Goal: Transaction & Acquisition: Purchase product/service

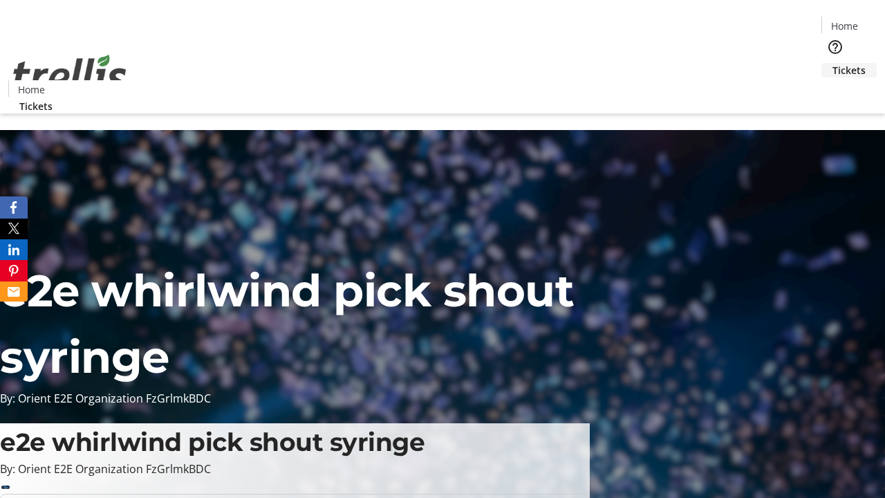
click at [832, 63] on span "Tickets" at bounding box center [848, 70] width 33 height 15
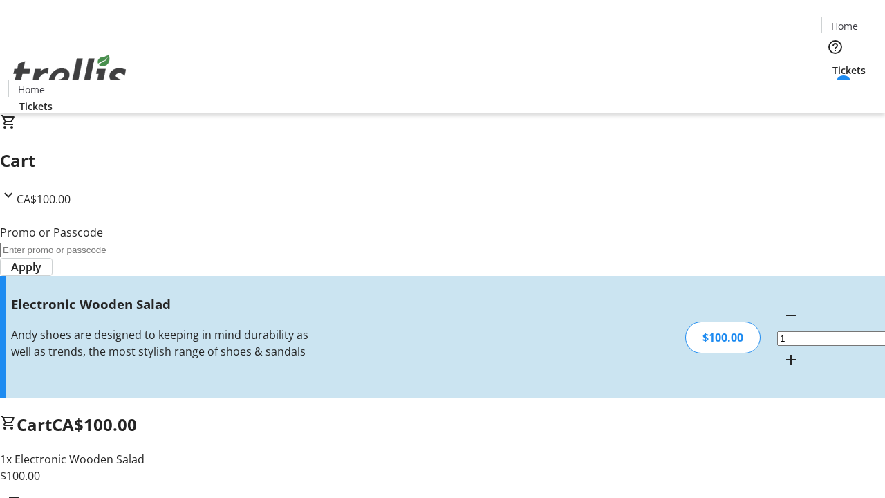
type input "FREE"
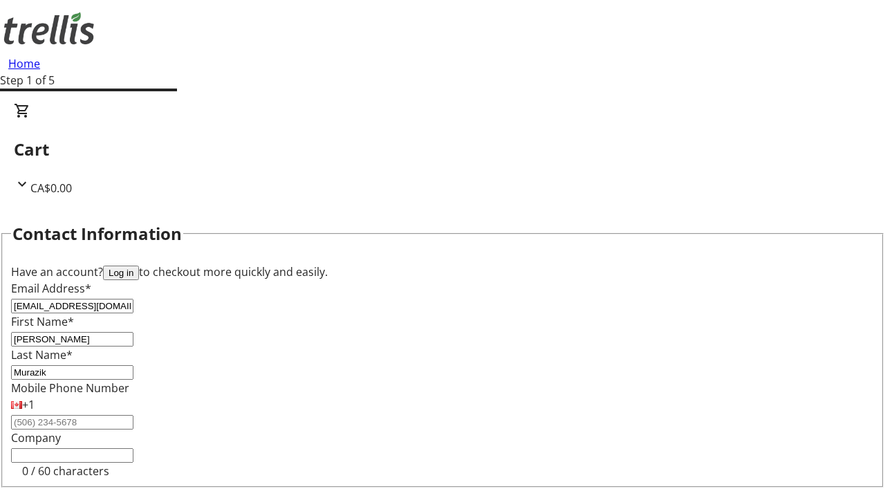
type input "Murazik"
